Goal: Task Accomplishment & Management: Use online tool/utility

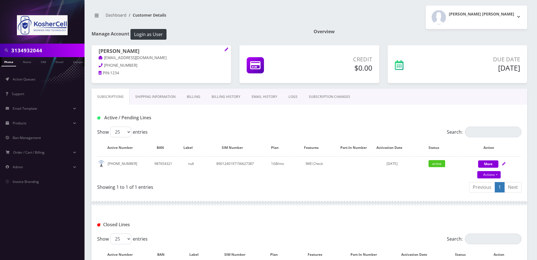
click at [50, 53] on input "3134932044" at bounding box center [47, 50] width 72 height 11
type input "[PERSON_NAME]"
click at [19, 63] on li "Name" at bounding box center [27, 61] width 17 height 9
click at [26, 63] on link "Name" at bounding box center [27, 61] width 14 height 9
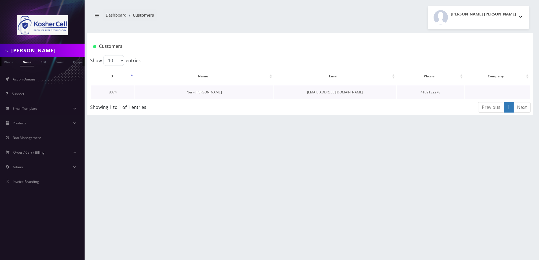
click at [195, 92] on link "Ner - [PERSON_NAME]" at bounding box center [204, 92] width 35 height 5
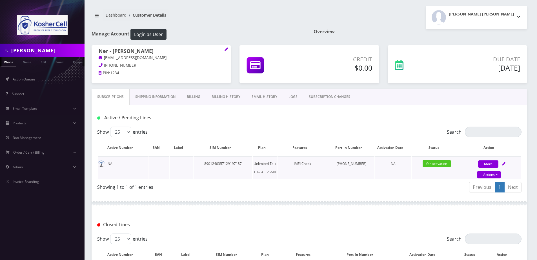
click at [507, 165] on div "More Actions Suspend Close Unpause Swap Sim Confirm" at bounding box center [492, 168] width 59 height 17
select select "364"
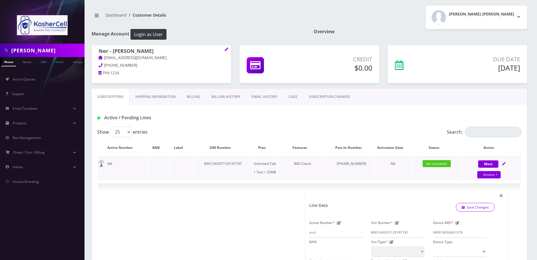
click at [504, 164] on icon at bounding box center [503, 163] width 3 height 3
select select "364"
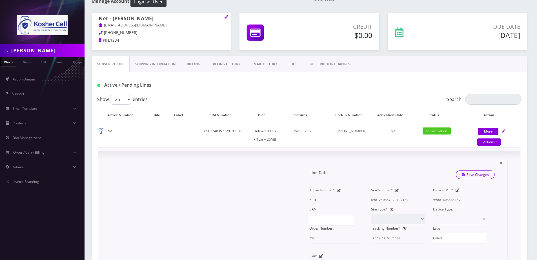
scroll to position [85, 0]
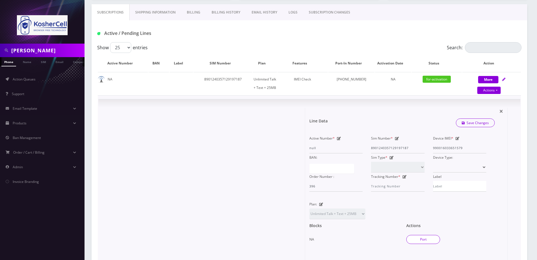
click at [429, 241] on button "Port" at bounding box center [424, 239] width 34 height 9
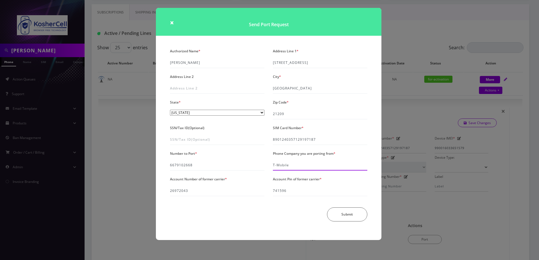
click at [305, 166] on input "T-Mobile" at bounding box center [320, 165] width 94 height 11
click at [131, 170] on div "× Send Port Request Authorized Name * [PERSON_NAME] Address Line 1 * [STREET_AD…" at bounding box center [269, 130] width 539 height 260
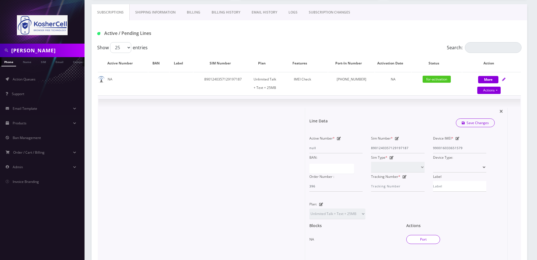
click at [414, 238] on button "Port" at bounding box center [424, 239] width 34 height 9
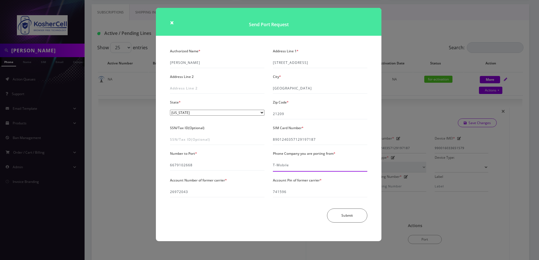
drag, startPoint x: 294, startPoint y: 166, endPoint x: 257, endPoint y: 170, distance: 37.1
click at [257, 170] on div "Authorized Name * Uri A Luchansky Address Line 1 * 6107 Benhurst Road Address L…" at bounding box center [269, 137] width 206 height 180
click at [441, 121] on div "× Send Port Request Authorized Name * Uri A Luchansky Address Line 1 * 6107 Ben…" at bounding box center [269, 130] width 539 height 260
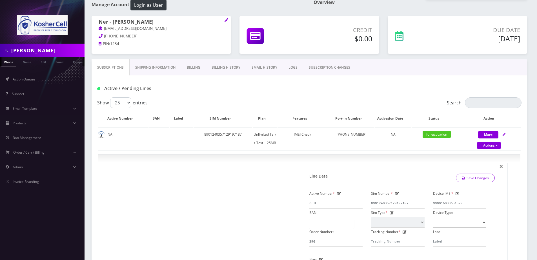
scroll to position [28, 0]
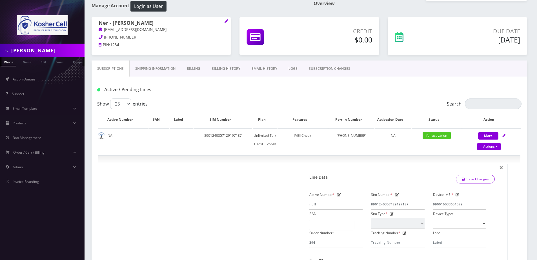
click at [229, 66] on link "Billing History" at bounding box center [226, 69] width 40 height 16
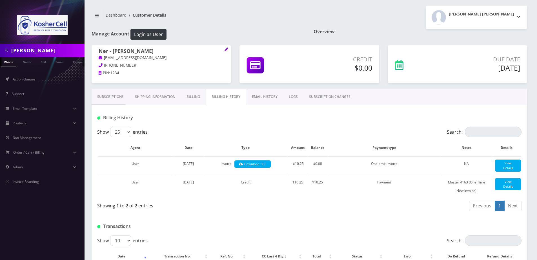
click at [102, 101] on link "Subscriptions" at bounding box center [111, 97] width 38 height 16
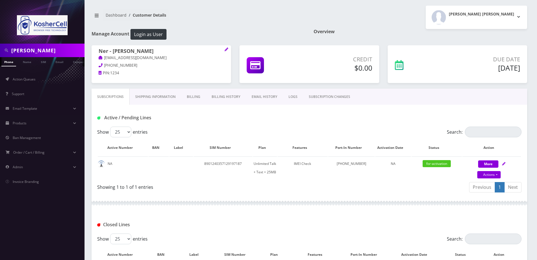
click at [186, 98] on link "Billing" at bounding box center [193, 97] width 25 height 16
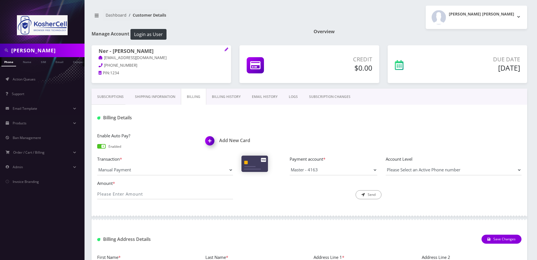
click at [166, 97] on link "Shipping Information" at bounding box center [155, 97] width 52 height 16
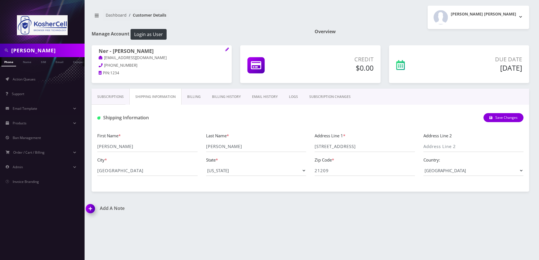
click at [219, 101] on link "Billing History" at bounding box center [226, 97] width 40 height 16
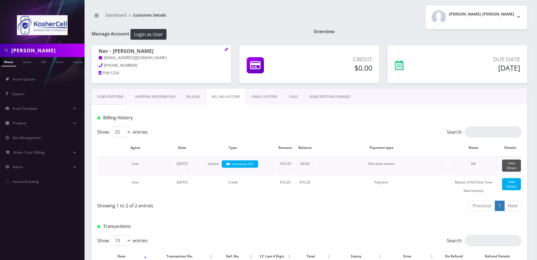
click at [508, 164] on link "View Details" at bounding box center [511, 166] width 19 height 12
click at [175, 96] on link "Shipping Information" at bounding box center [155, 97] width 52 height 16
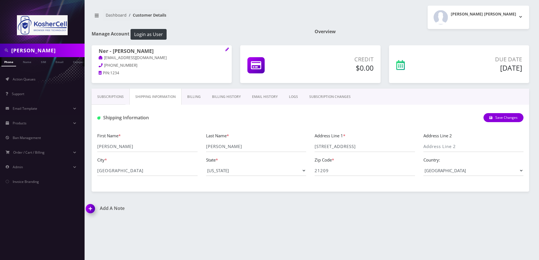
click at [187, 96] on link "Billing" at bounding box center [194, 97] width 25 height 16
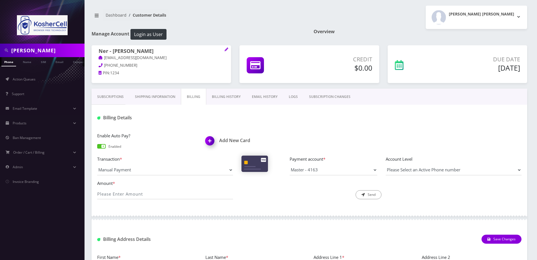
click at [111, 91] on link "Subscriptions" at bounding box center [111, 97] width 38 height 16
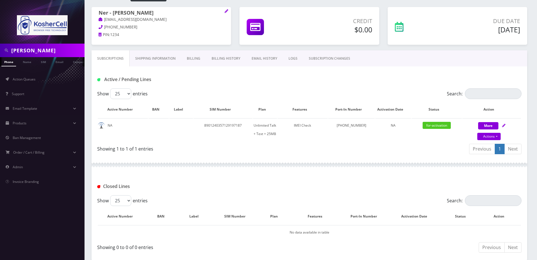
scroll to position [66, 0]
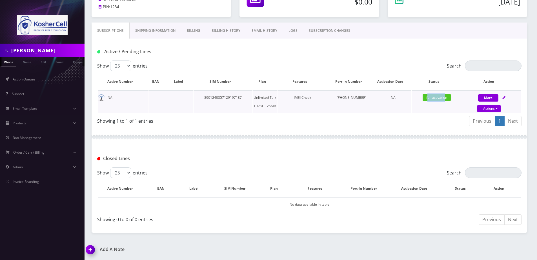
drag, startPoint x: 428, startPoint y: 99, endPoint x: 445, endPoint y: 100, distance: 17.3
click at [445, 100] on span "for-activation" at bounding box center [437, 97] width 28 height 7
drag, startPoint x: 445, startPoint y: 100, endPoint x: 386, endPoint y: 39, distance: 84.7
click at [389, 35] on div "Subscriptions Shipping Information Billing Billing History EMAIL HISTORY LOGS S…" at bounding box center [310, 31] width 436 height 16
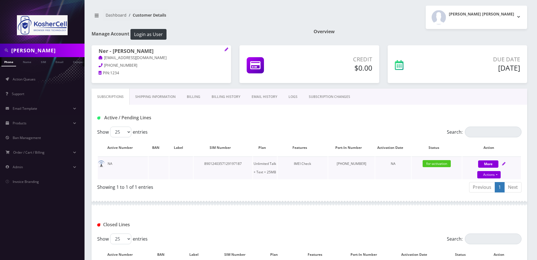
click at [507, 167] on div "More Actions Suspend Close Unpause Swap Sim Confirm" at bounding box center [492, 168] width 59 height 17
select select "364"
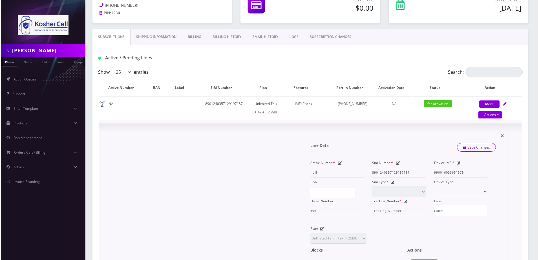
scroll to position [113, 0]
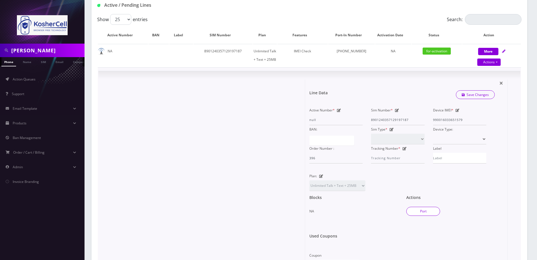
click at [415, 213] on button "Port" at bounding box center [424, 211] width 34 height 9
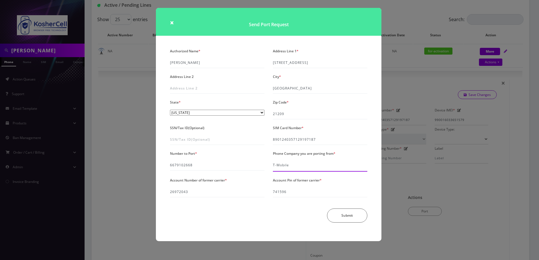
drag, startPoint x: 296, startPoint y: 164, endPoint x: 241, endPoint y: 172, distance: 55.8
click at [241, 172] on div "Authorized Name * Uri A Luchansky Address Line 1 * 6107 Benhurst Road Address L…" at bounding box center [269, 137] width 206 height 180
click at [244, 229] on div "Authorized Name * Uri A Luchansky Address Line 1 * 6107 Benhurst Road Address L…" at bounding box center [269, 144] width 226 height 195
click at [313, 164] on input "K pho" at bounding box center [320, 165] width 94 height 11
type input "K phones 613"
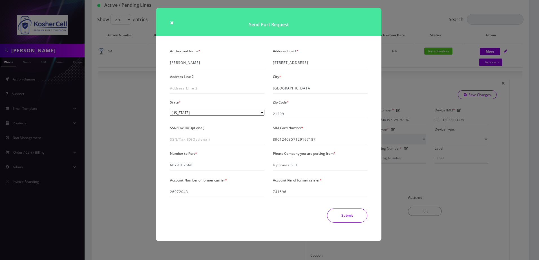
click at [338, 220] on button "Submit" at bounding box center [347, 216] width 40 height 14
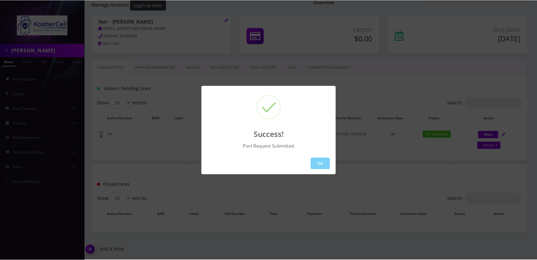
scroll to position [66, 0]
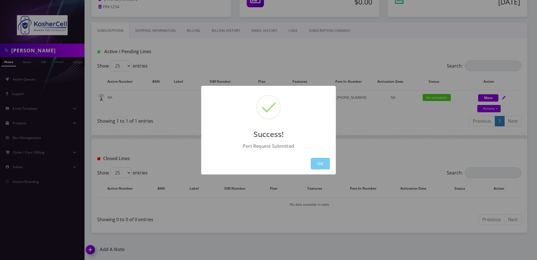
click at [320, 165] on button "OK" at bounding box center [320, 164] width 19 height 12
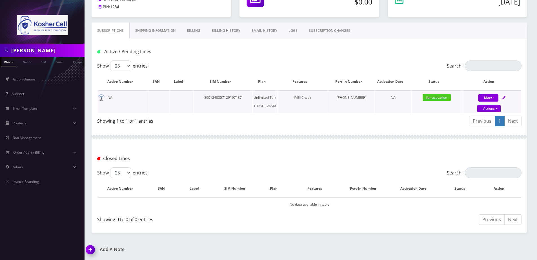
scroll to position [0, 0]
